Goal: Information Seeking & Learning: Compare options

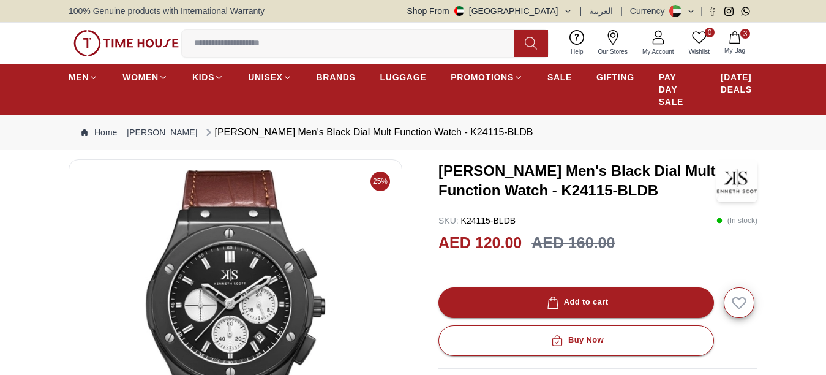
click at [151, 46] on img at bounding box center [125, 43] width 105 height 26
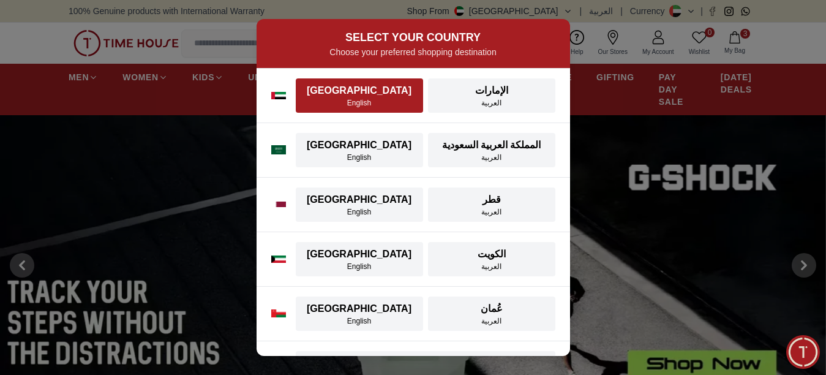
click at [379, 93] on div "[GEOGRAPHIC_DATA]" at bounding box center [359, 90] width 113 height 15
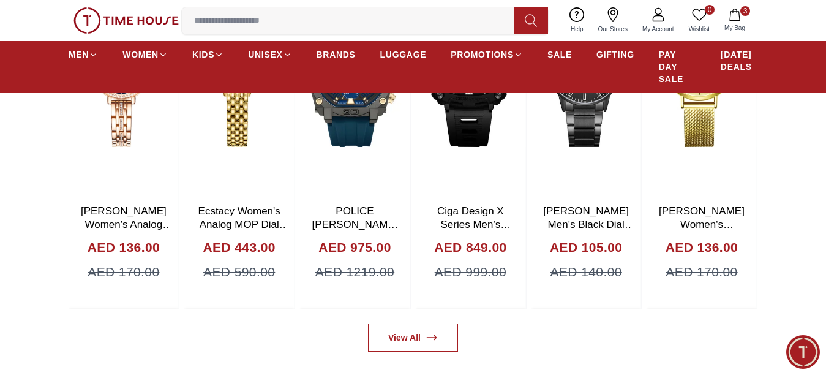
scroll to position [843, 0]
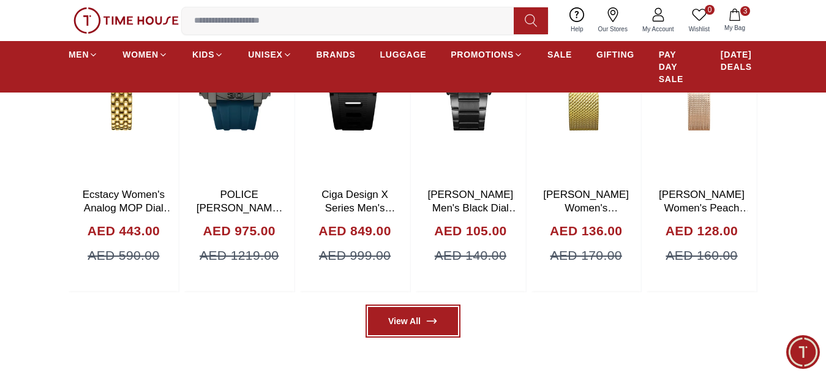
click at [400, 329] on link "View All" at bounding box center [413, 321] width 90 height 28
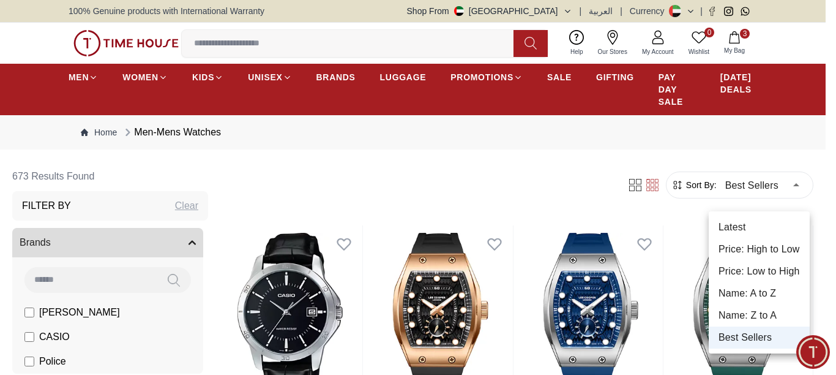
click at [749, 266] on li "Price: Low to High" at bounding box center [759, 271] width 101 height 22
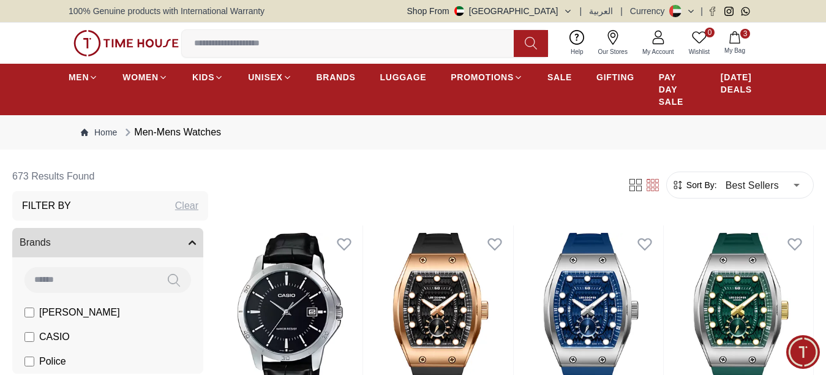
type input "*"
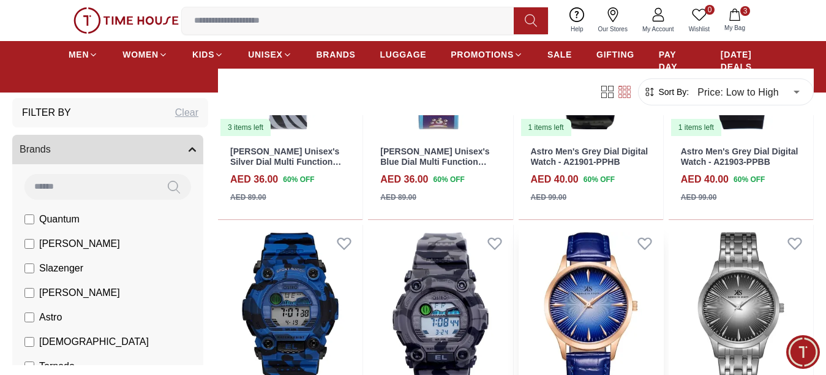
scroll to position [674, 0]
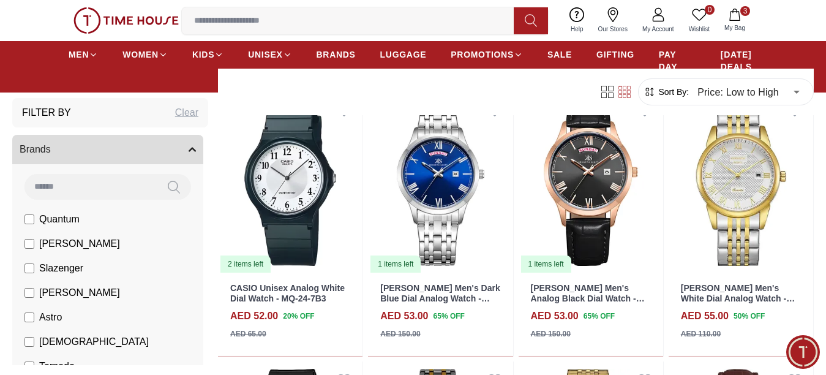
click at [24, 244] on li "[PERSON_NAME]" at bounding box center [110, 243] width 186 height 24
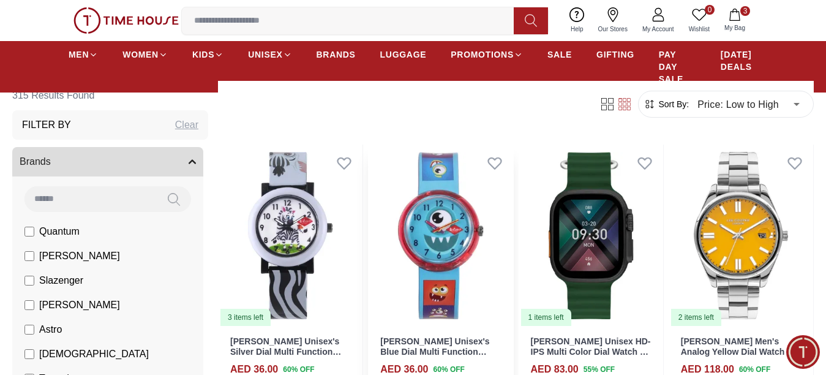
scroll to position [245, 0]
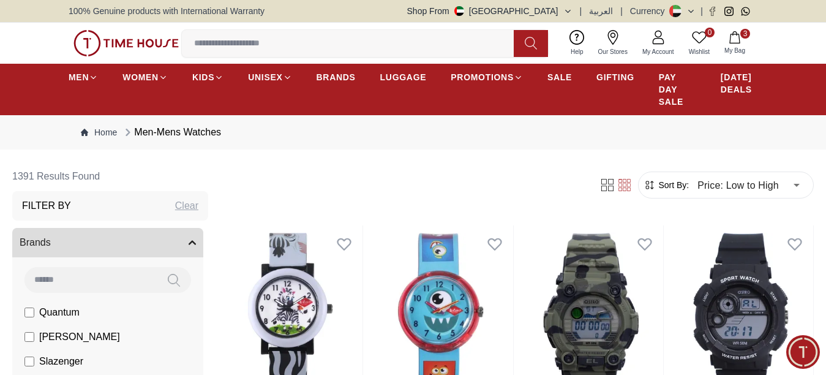
click at [35, 320] on label "Quantum" at bounding box center [51, 312] width 55 height 15
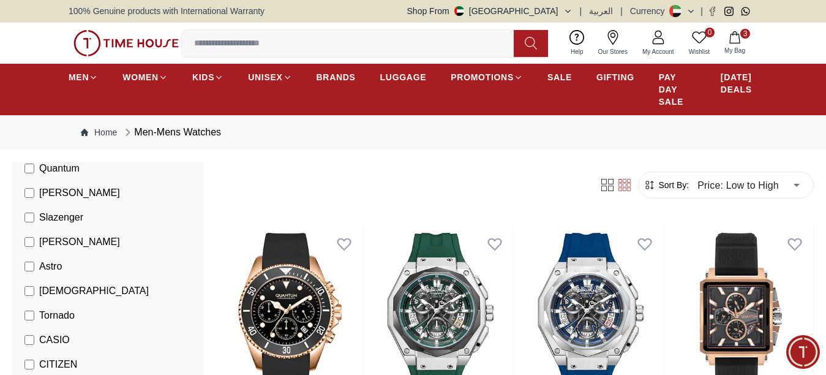
scroll to position [122, 0]
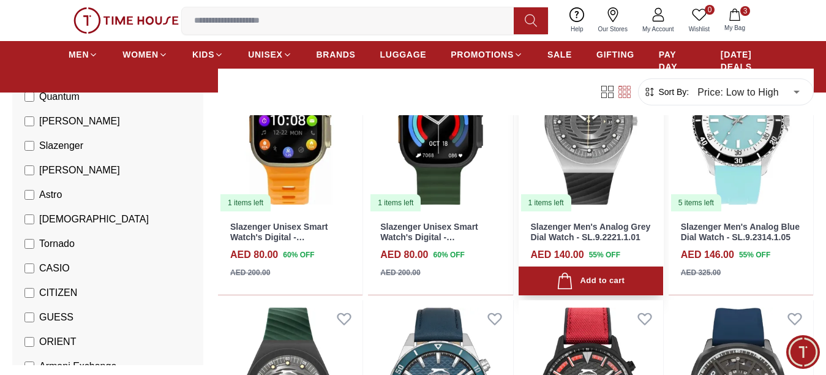
scroll to position [674, 0]
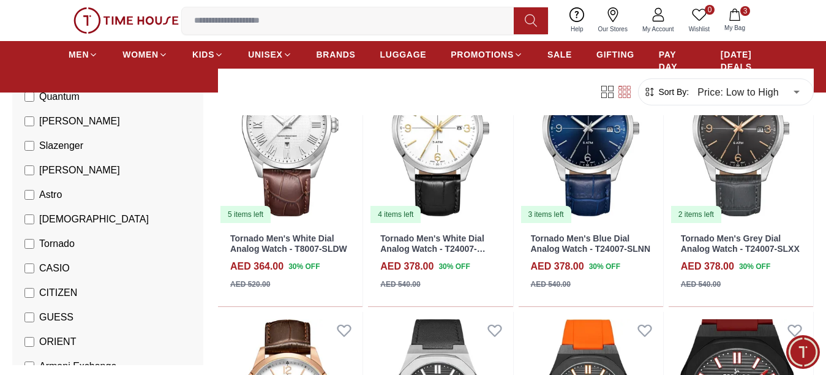
scroll to position [184, 0]
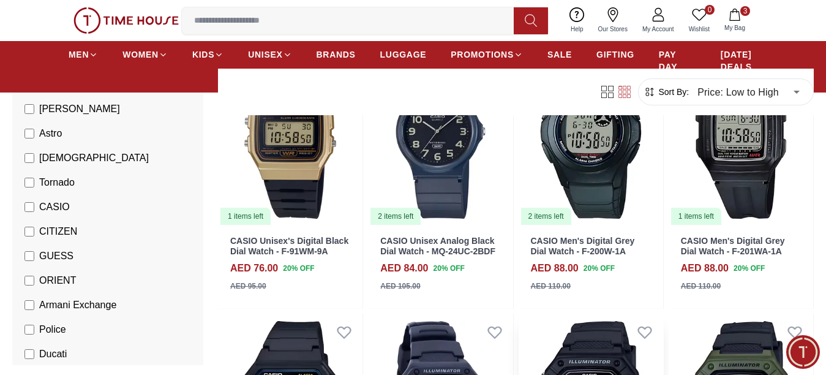
scroll to position [612, 0]
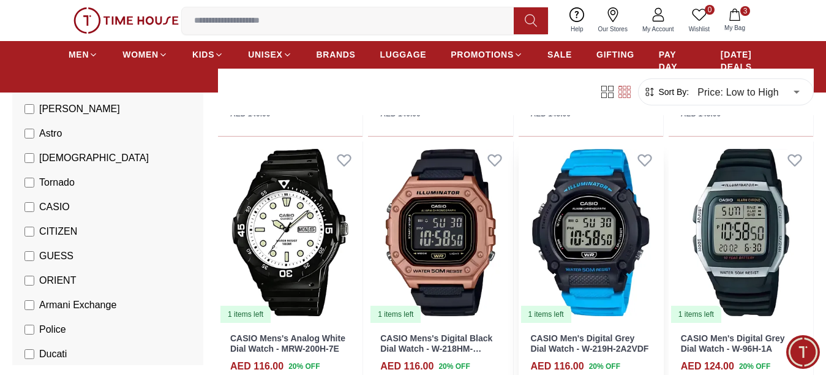
scroll to position [1776, 0]
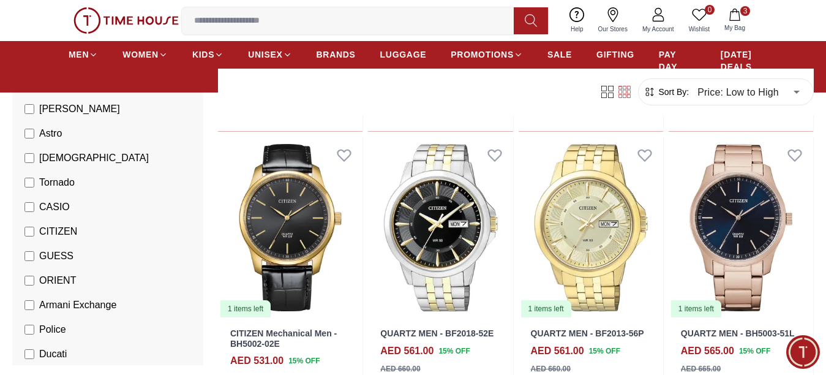
scroll to position [367, 0]
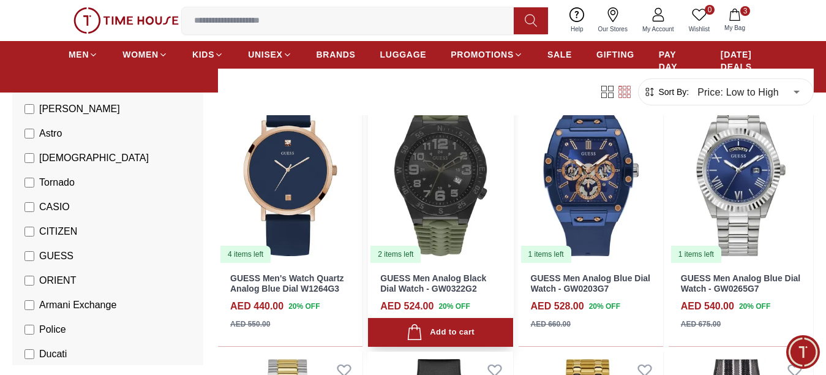
scroll to position [122, 0]
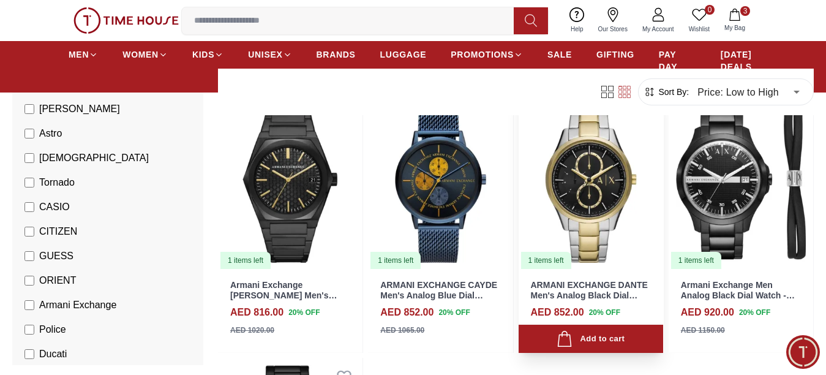
scroll to position [367, 0]
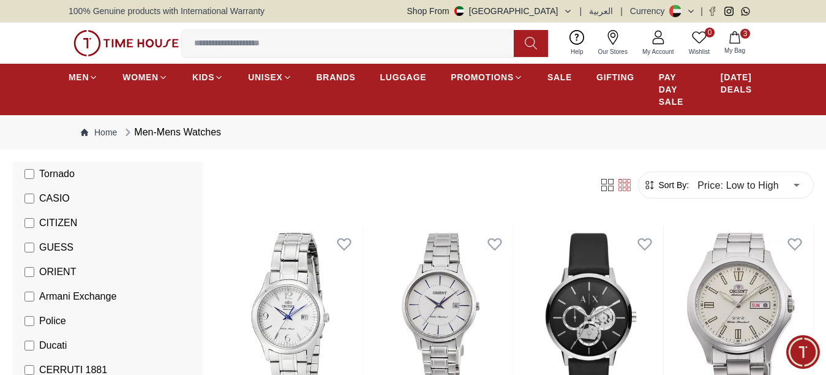
scroll to position [306, 0]
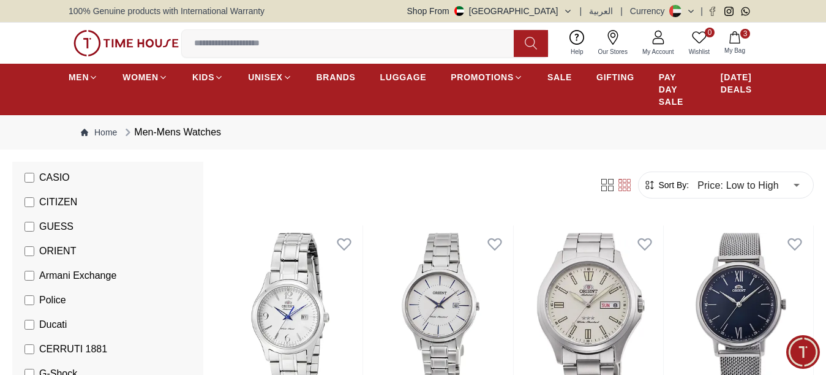
scroll to position [122, 0]
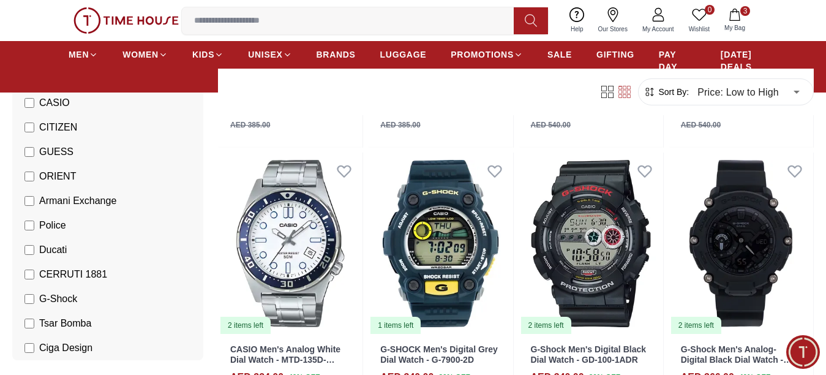
scroll to position [245, 0]
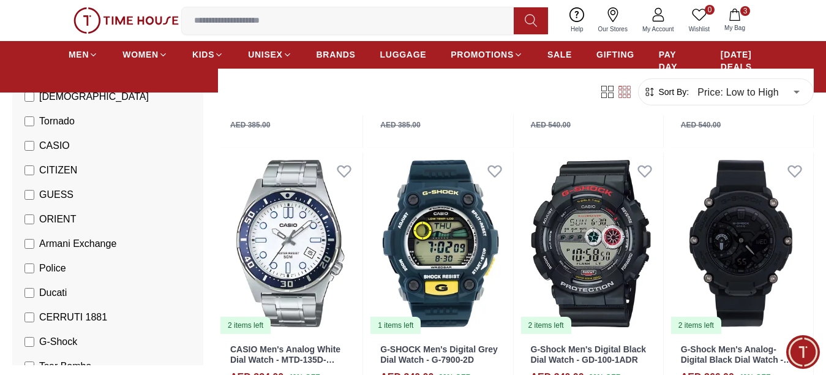
click at [24, 344] on li "G-Shock" at bounding box center [110, 341] width 186 height 24
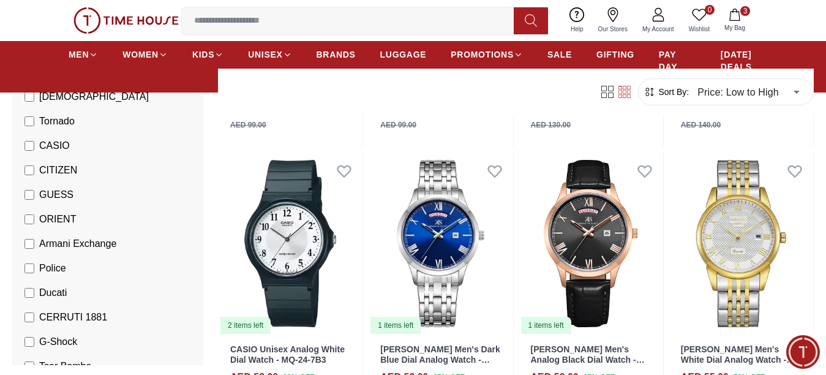
scroll to position [177, 0]
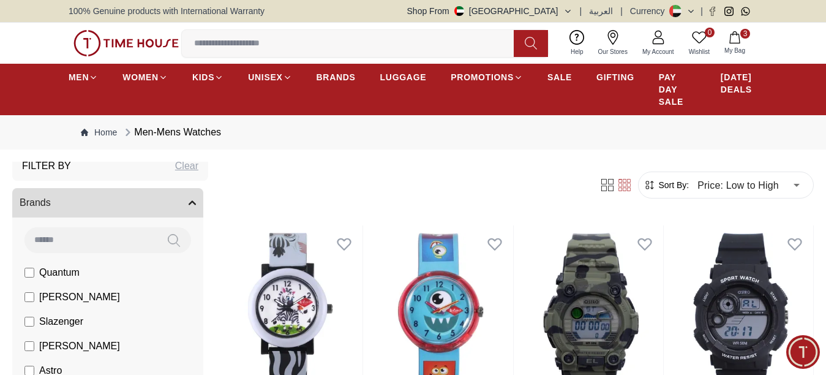
scroll to position [61, 0]
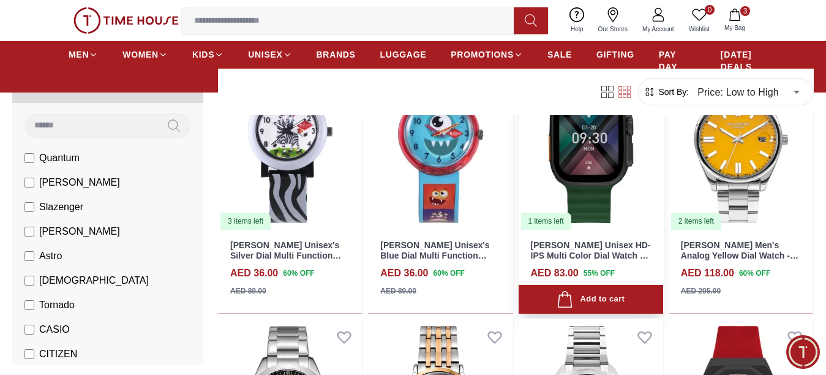
scroll to position [184, 0]
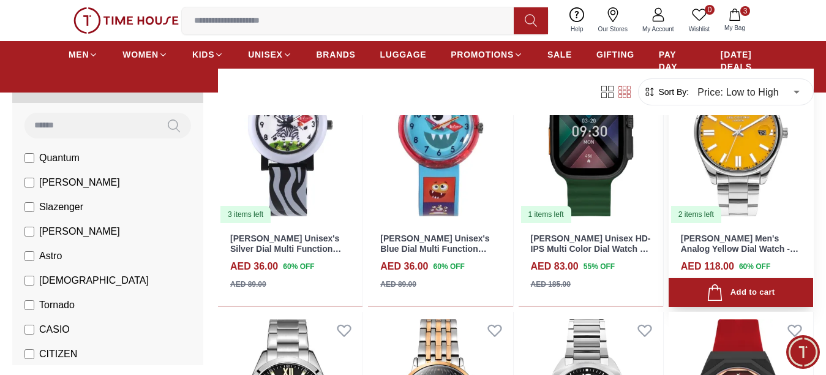
click at [721, 170] on img at bounding box center [741, 133] width 145 height 182
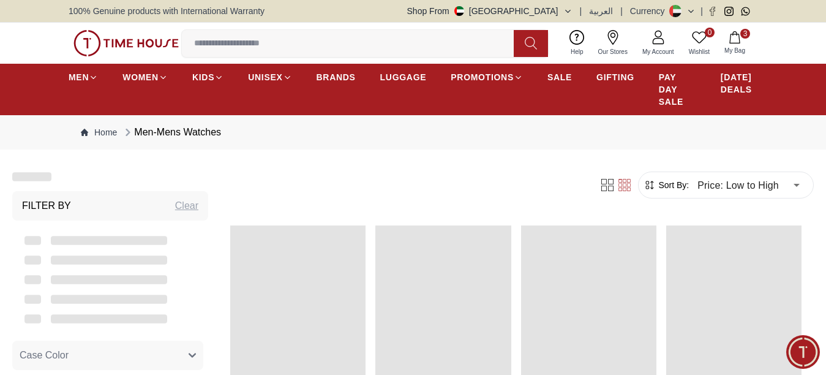
scroll to position [184, 0]
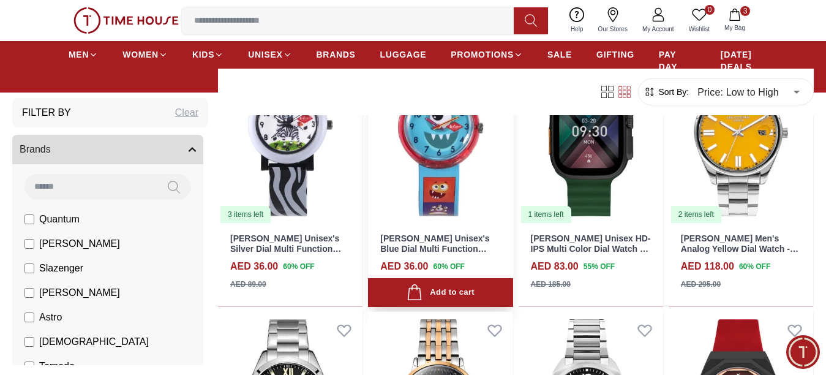
scroll to position [367, 0]
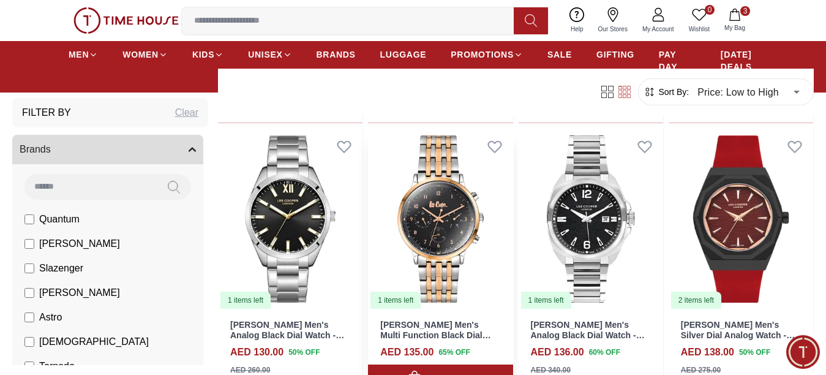
click at [448, 221] on img at bounding box center [440, 219] width 145 height 182
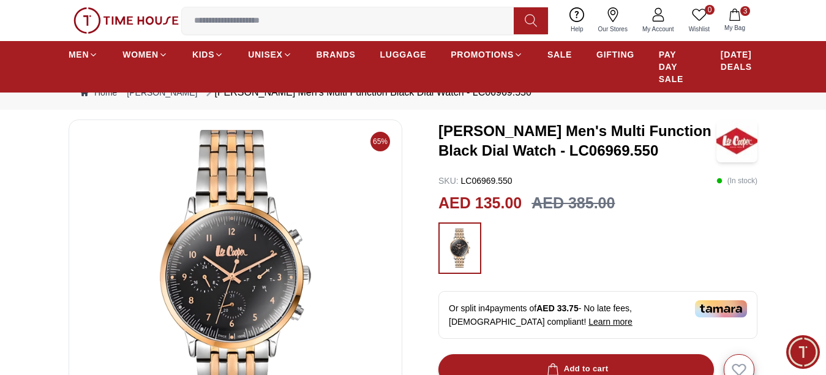
scroll to position [61, 0]
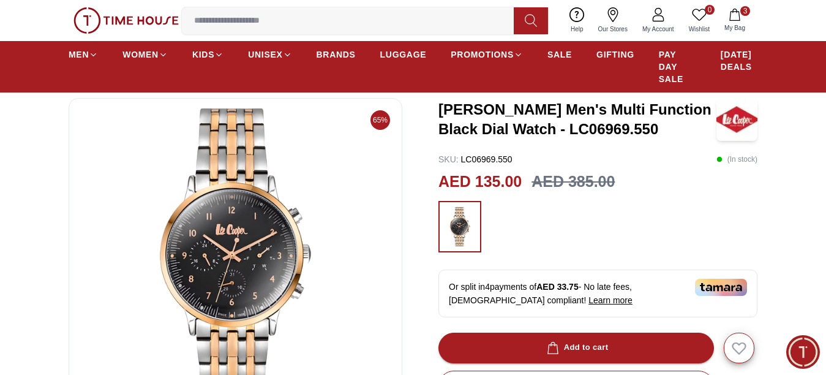
click at [240, 242] on img at bounding box center [235, 255] width 313 height 294
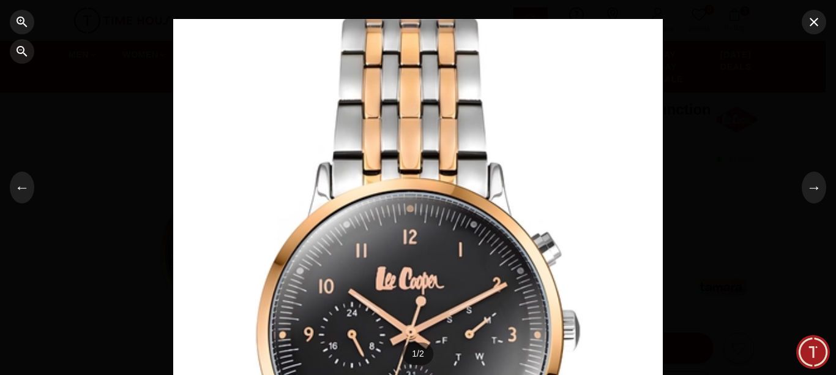
click at [488, 224] on div at bounding box center [418, 187] width 490 height 337
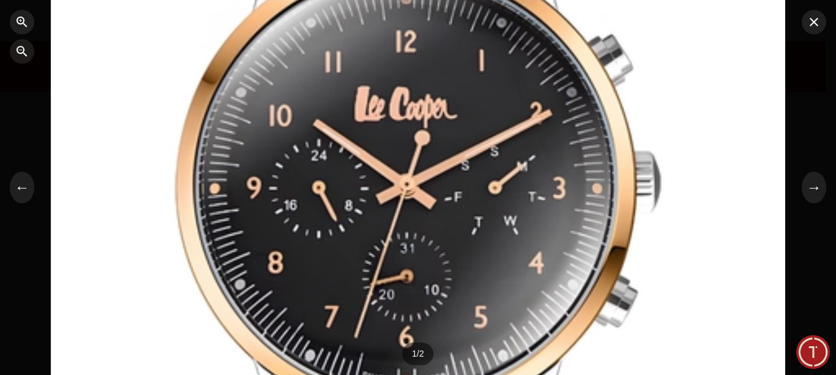
drag, startPoint x: 487, startPoint y: 225, endPoint x: 498, endPoint y: -55, distance: 280.6
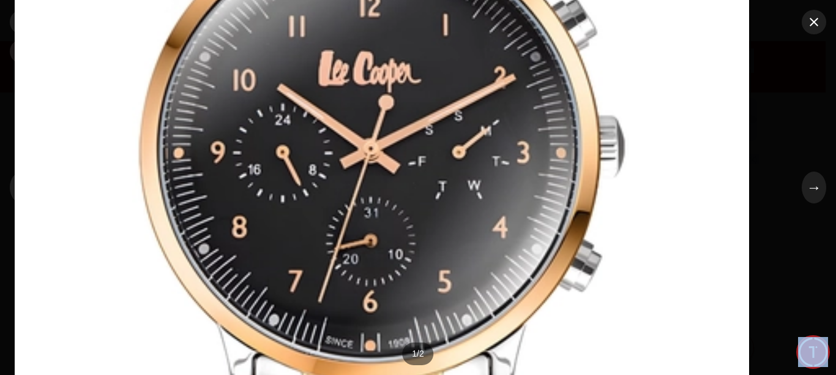
click at [470, 222] on div at bounding box center [418, 187] width 836 height 375
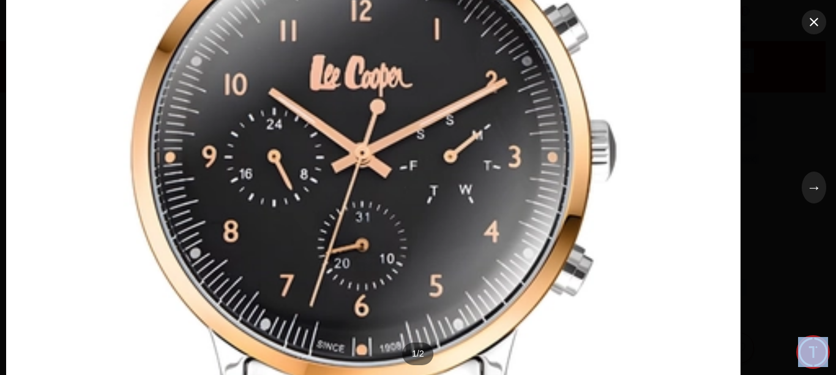
click at [463, 228] on div at bounding box center [418, 187] width 836 height 375
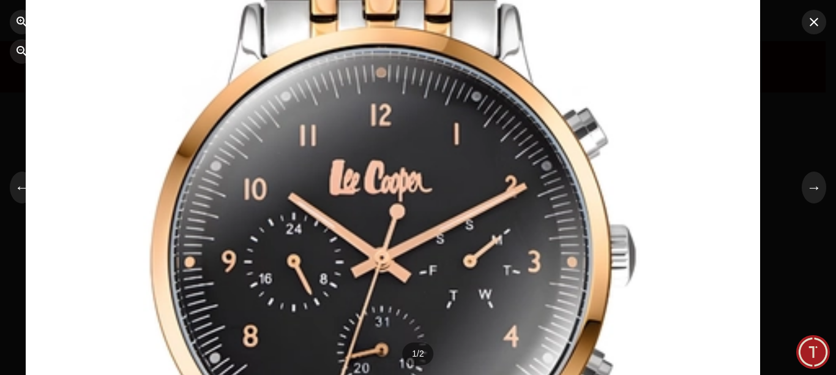
drag, startPoint x: 382, startPoint y: 205, endPoint x: 392, endPoint y: 265, distance: 60.8
click at [392, 265] on div at bounding box center [393, 41] width 735 height 506
click at [808, 25] on icon "button" at bounding box center [814, 22] width 15 height 15
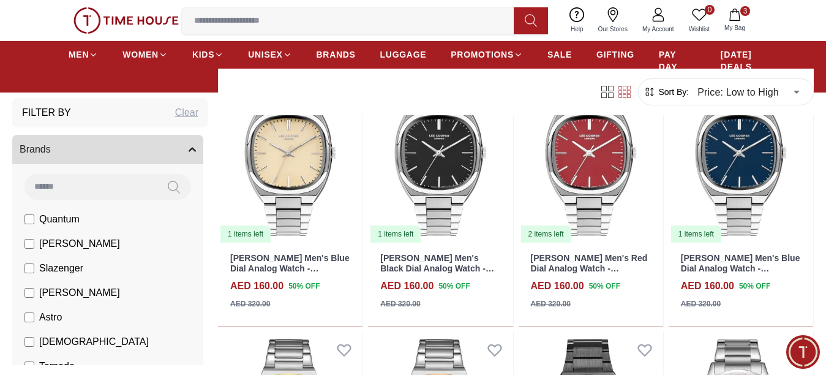
scroll to position [980, 0]
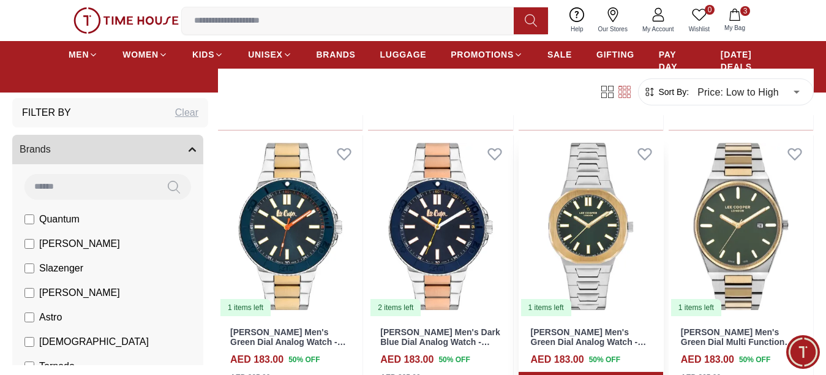
scroll to position [2266, 0]
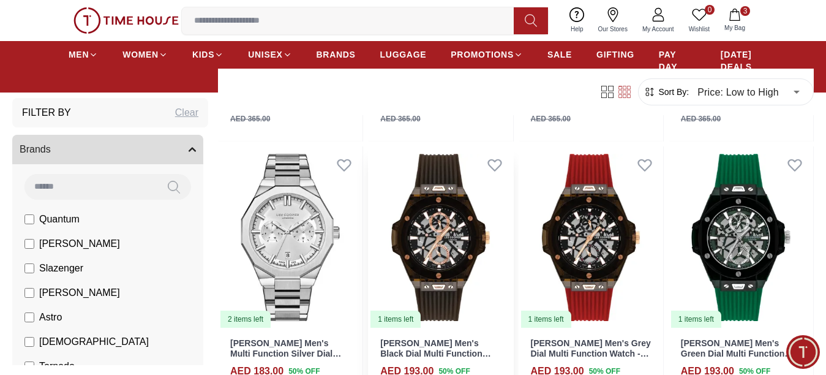
scroll to position [3307, 0]
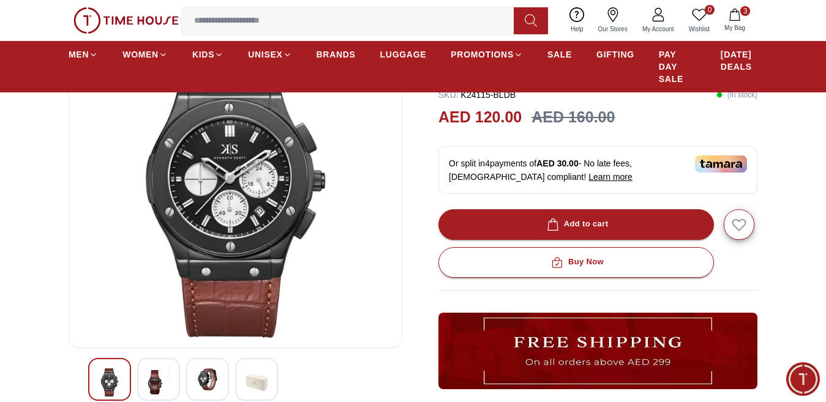
scroll to position [61, 0]
